Goal: Information Seeking & Learning: Learn about a topic

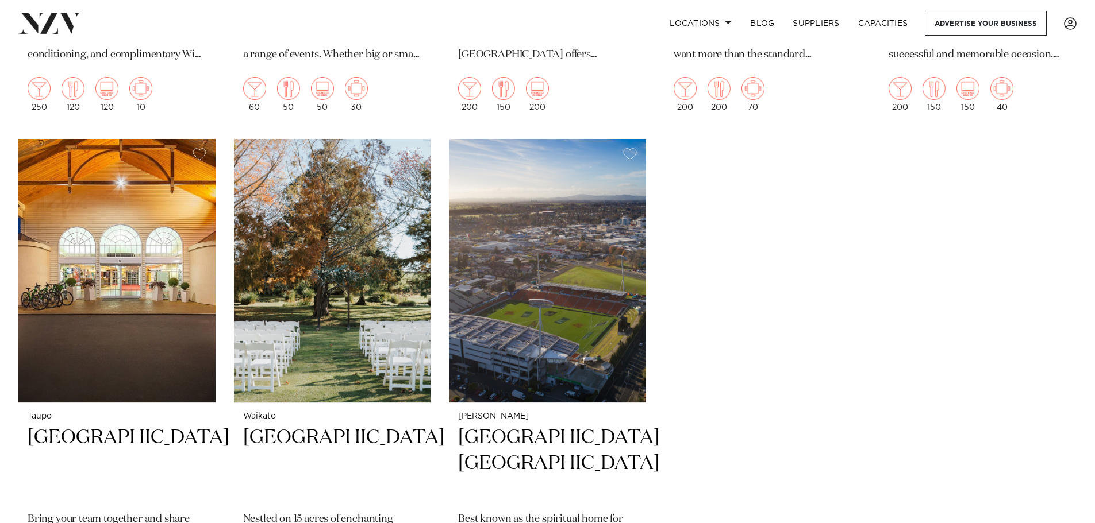
scroll to position [1954, 0]
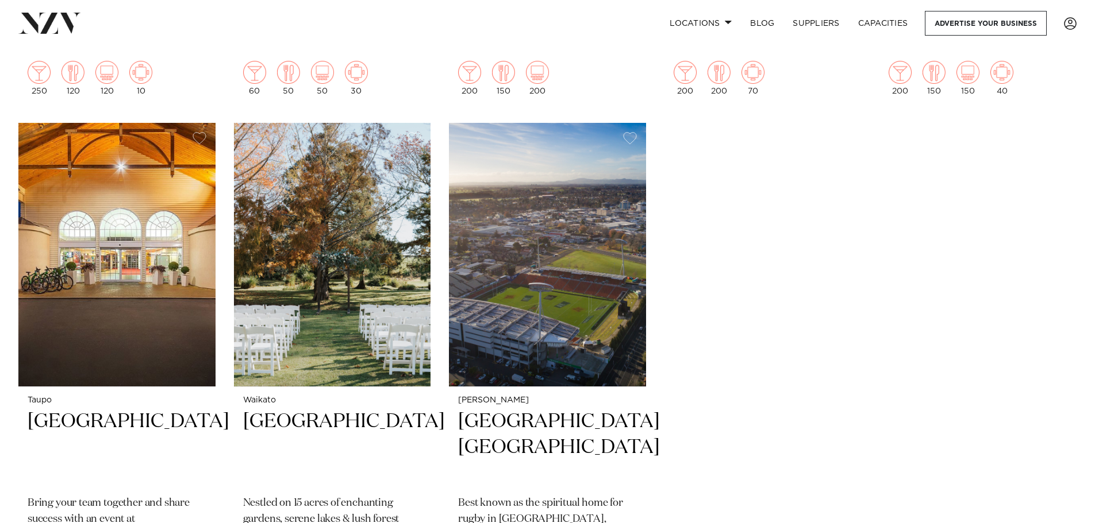
drag, startPoint x: 329, startPoint y: 275, endPoint x: 864, endPoint y: 269, distance: 534.4
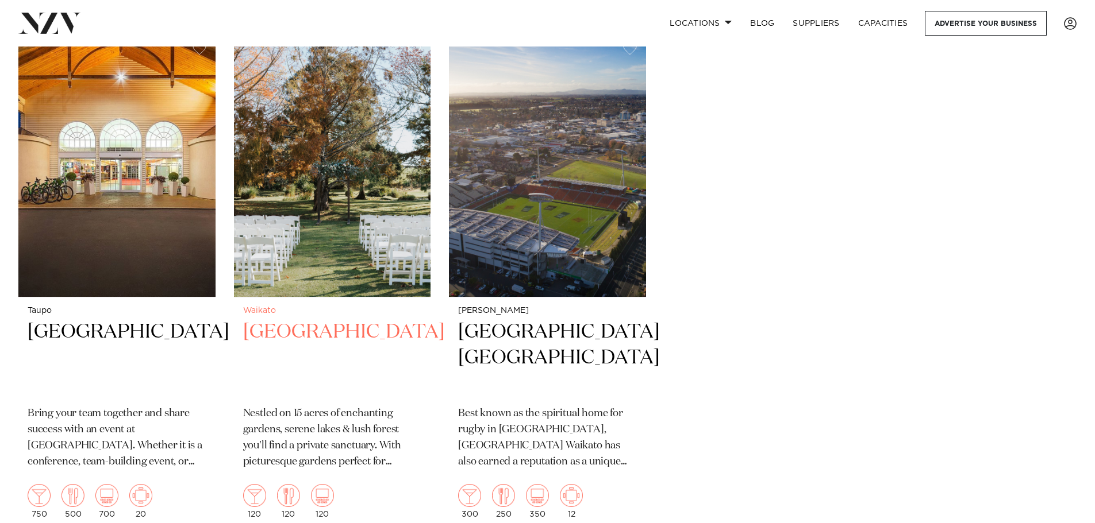
scroll to position [2011, 0]
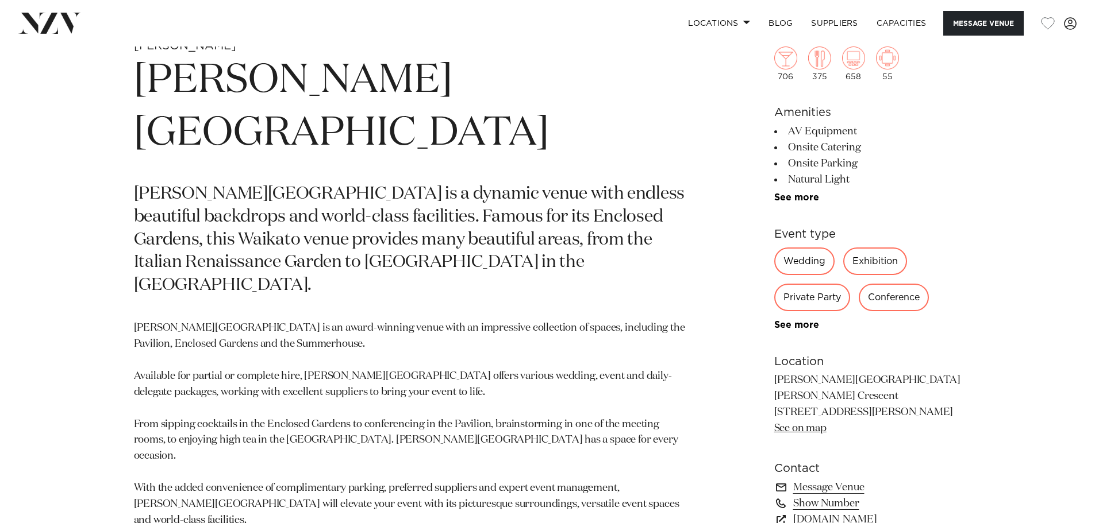
scroll to position [575, 0]
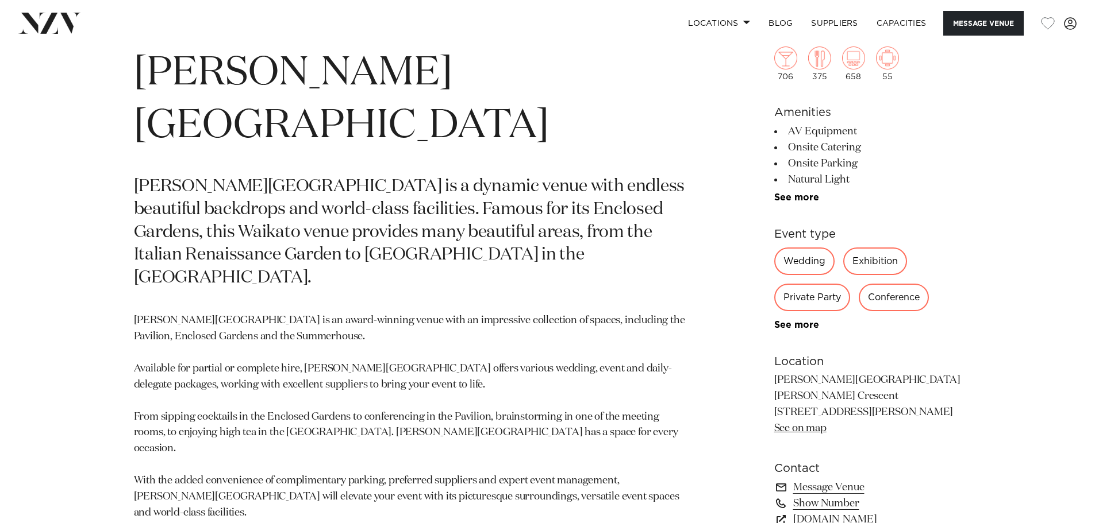
click at [819, 198] on li "See more" at bounding box center [867, 197] width 187 height 10
click at [814, 198] on link "See more" at bounding box center [819, 197] width 90 height 9
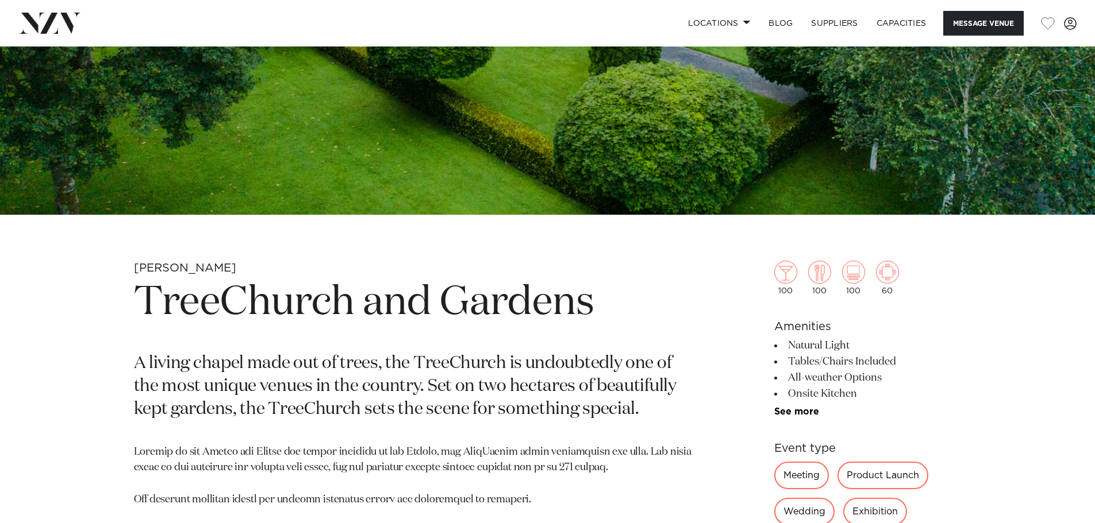
scroll to position [517, 0]
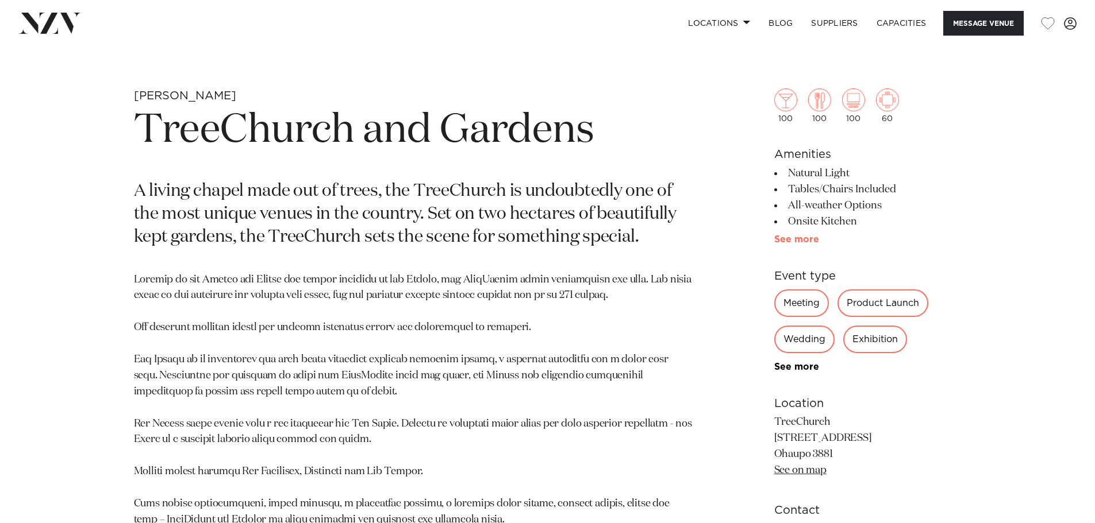
click at [807, 238] on link "See more" at bounding box center [819, 239] width 90 height 9
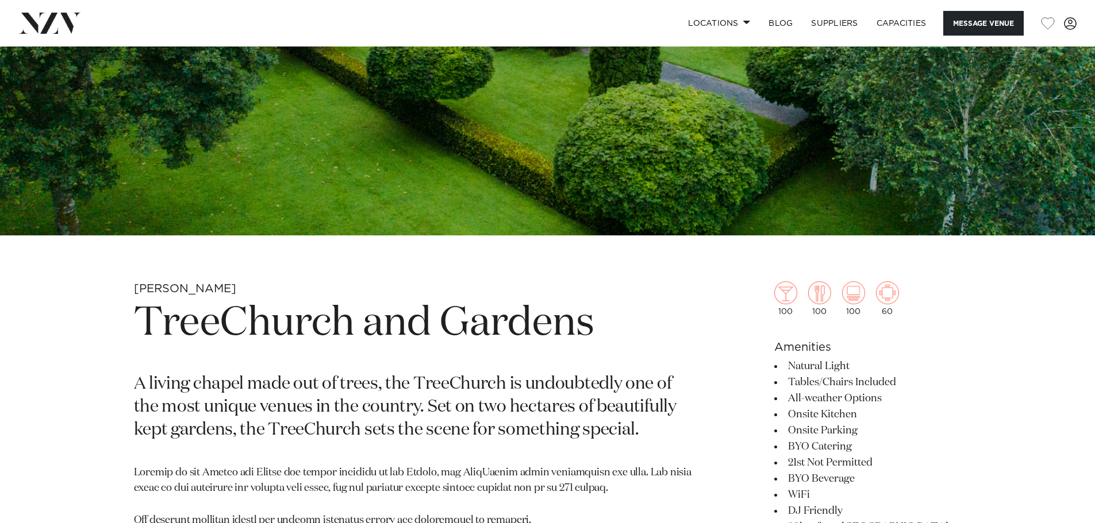
scroll to position [287, 0]
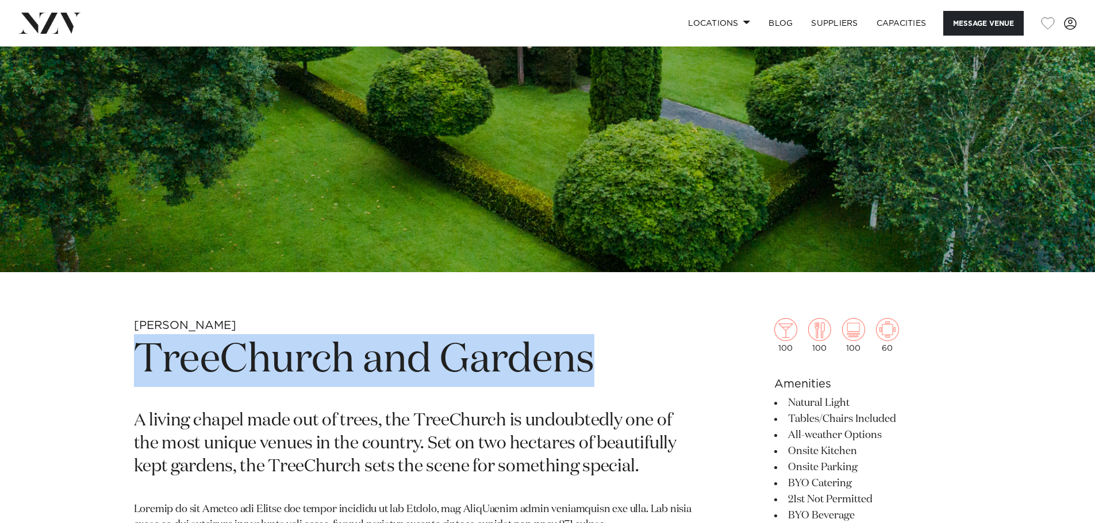
drag, startPoint x: 143, startPoint y: 366, endPoint x: 601, endPoint y: 364, distance: 458.0
click at [601, 364] on h1 "TreeChurch and Gardens" at bounding box center [413, 360] width 559 height 53
copy h1 "TreeChurch and Gardens"
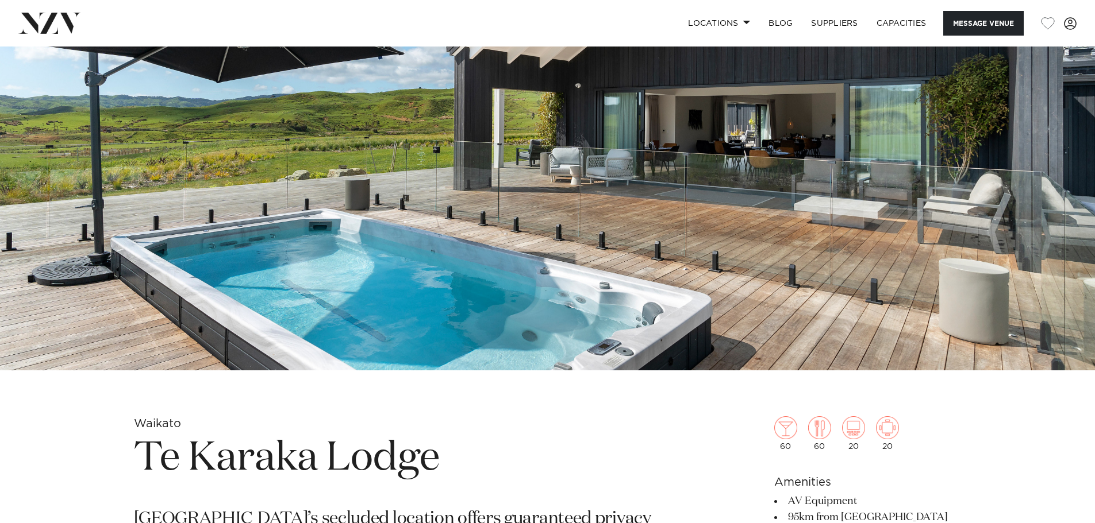
scroll to position [402, 0]
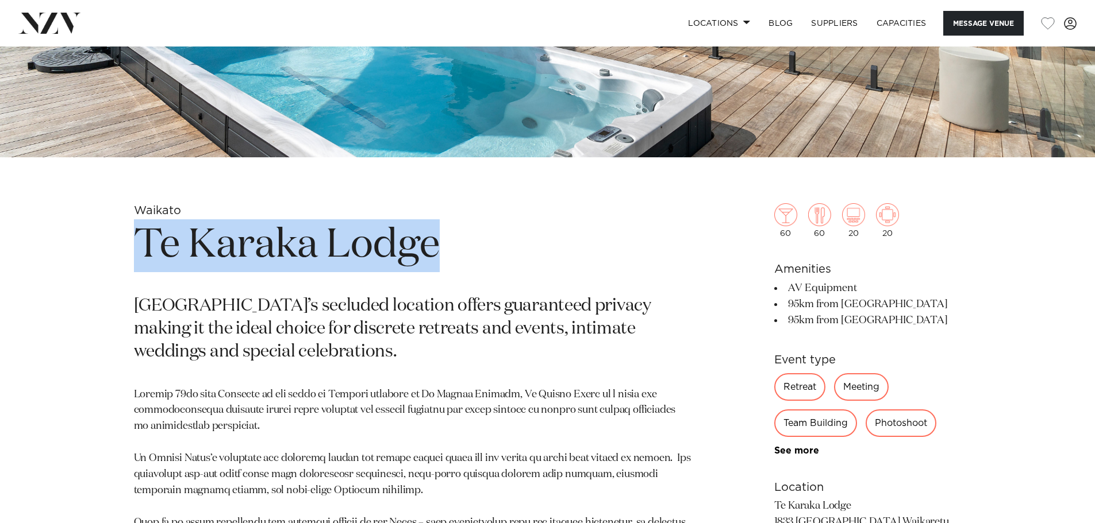
drag, startPoint x: 132, startPoint y: 250, endPoint x: 450, endPoint y: 244, distance: 318.4
click at [450, 244] on div "Waikato Te Karaka Lodge Te Karaka Lodge’s secluded location offers guaranteed p…" at bounding box center [548, 514] width 978 height 622
copy h1 "Te Karaka Lodge"
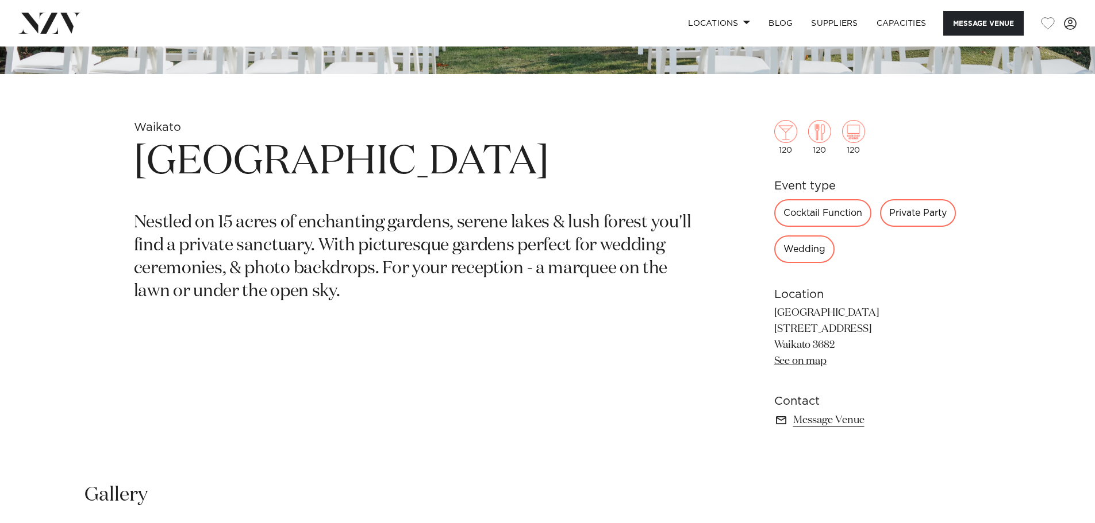
scroll to position [517, 0]
